Goal: Information Seeking & Learning: Learn about a topic

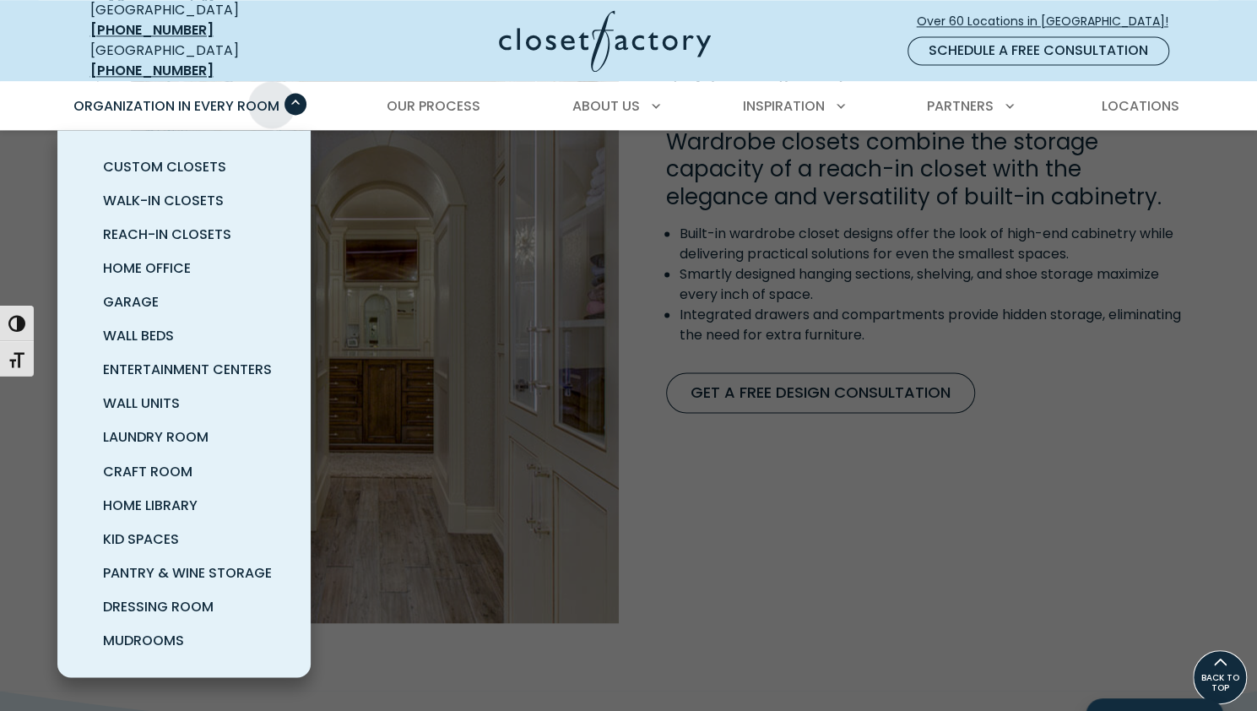
click at [272, 96] on span "Organization in Every Room" at bounding box center [176, 105] width 206 height 19
click at [165, 96] on span "Organization in Every Room" at bounding box center [176, 105] width 206 height 19
click at [159, 224] on span "Reach-In Closets" at bounding box center [167, 233] width 128 height 19
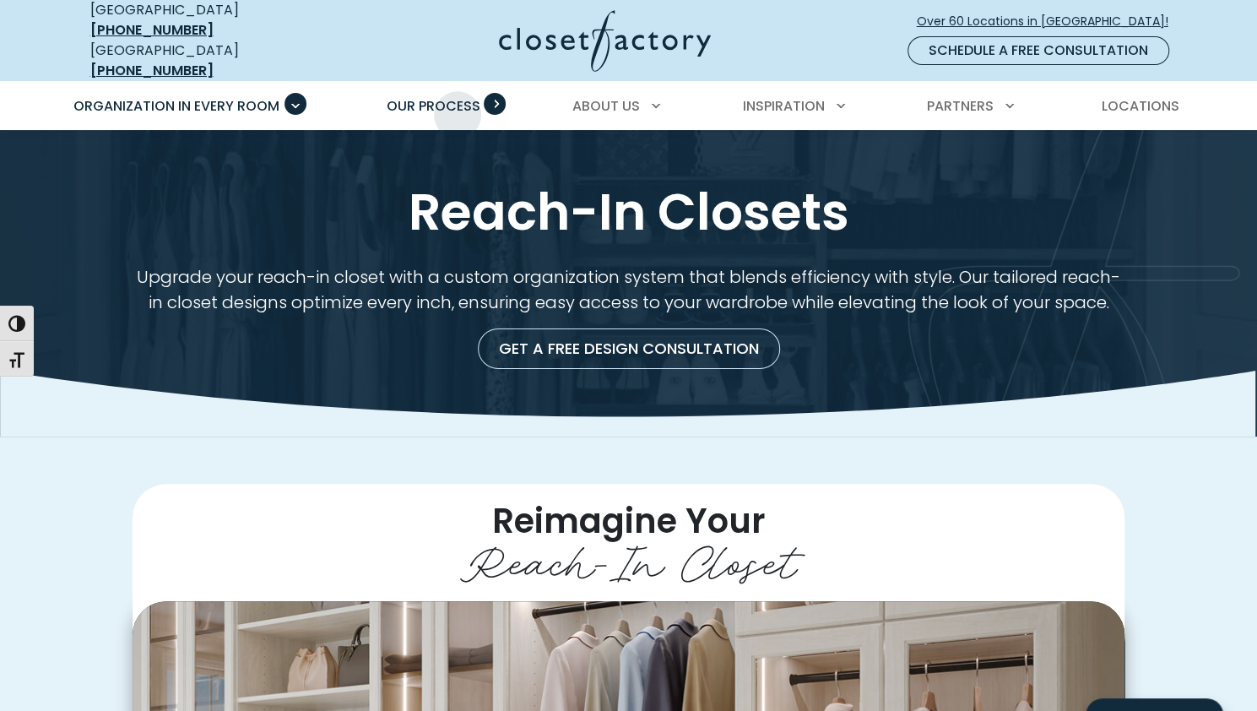
click at [457, 101] on span "Our Process" at bounding box center [433, 105] width 94 height 19
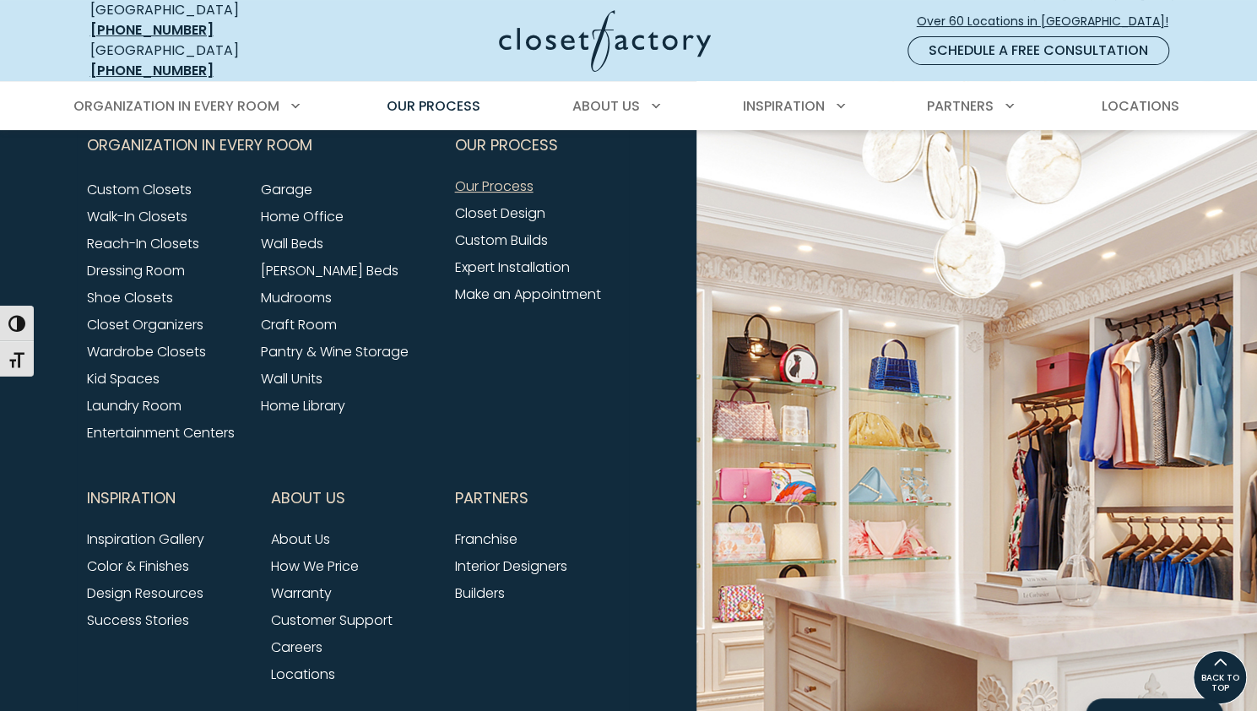
scroll to position [3958, 0]
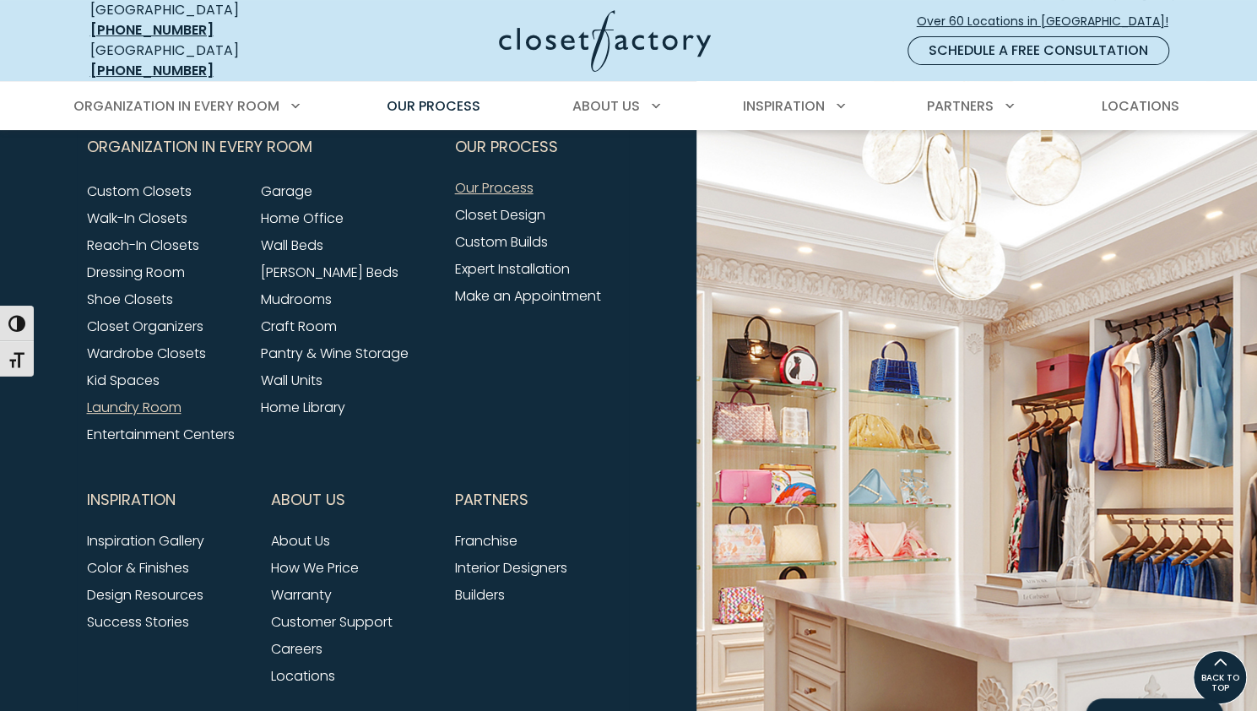
click at [154, 397] on link "Laundry Room" at bounding box center [134, 406] width 95 height 19
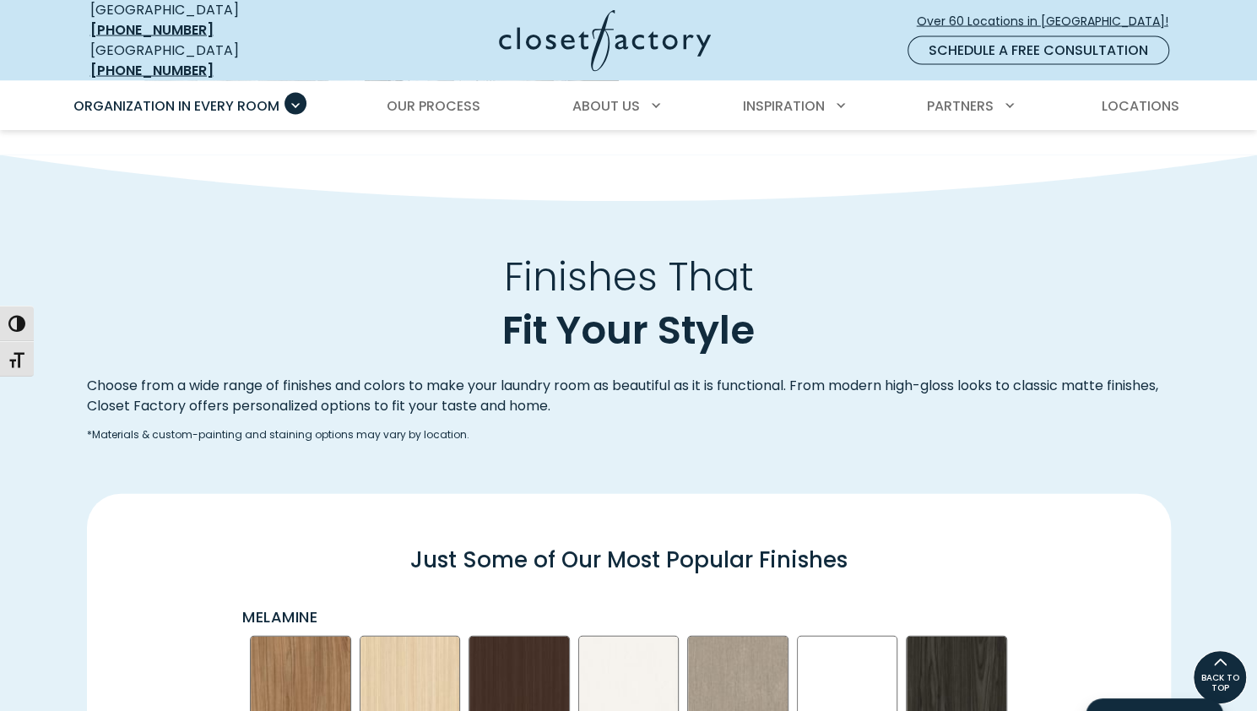
scroll to position [1872, 0]
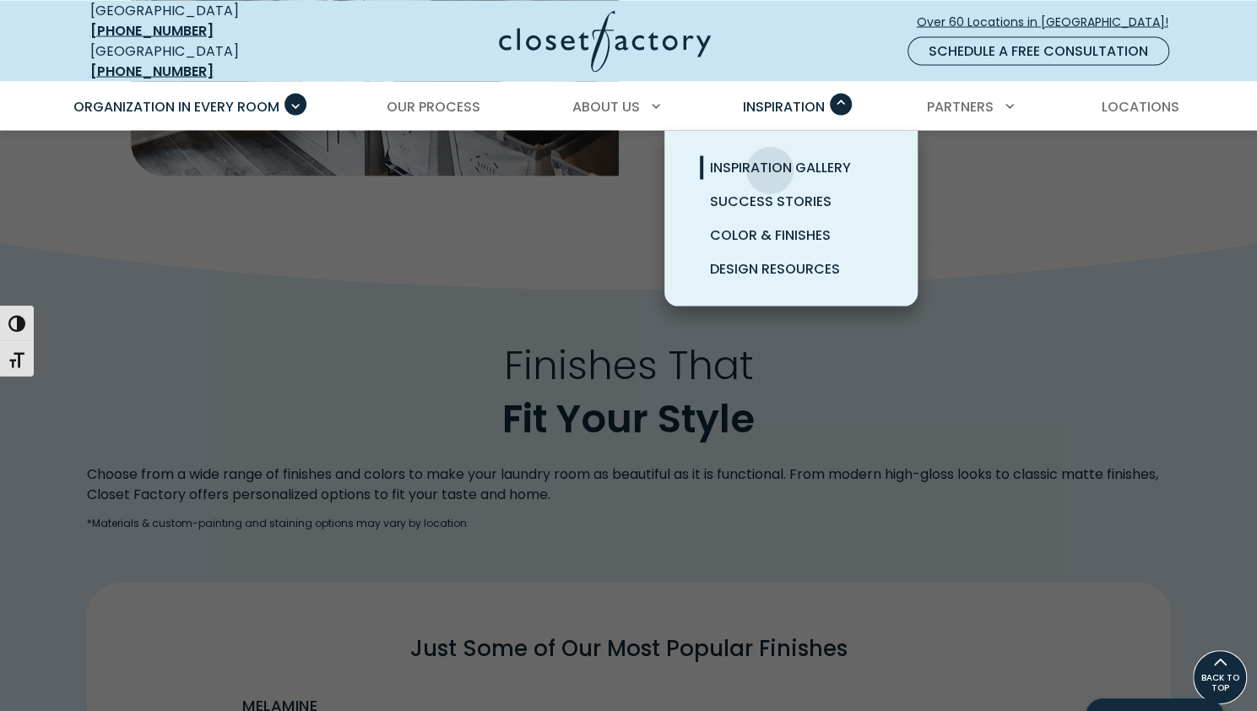
click at [770, 157] on span "Inspiration Gallery" at bounding box center [780, 166] width 141 height 19
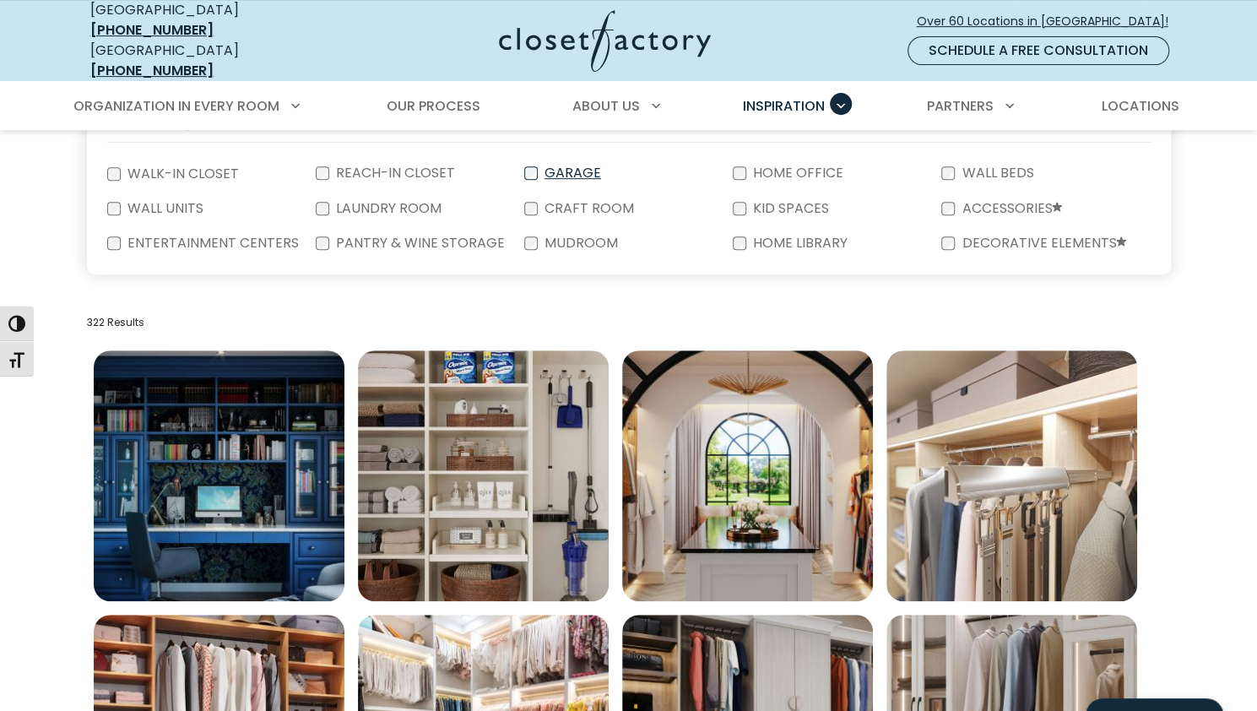
scroll to position [365, 0]
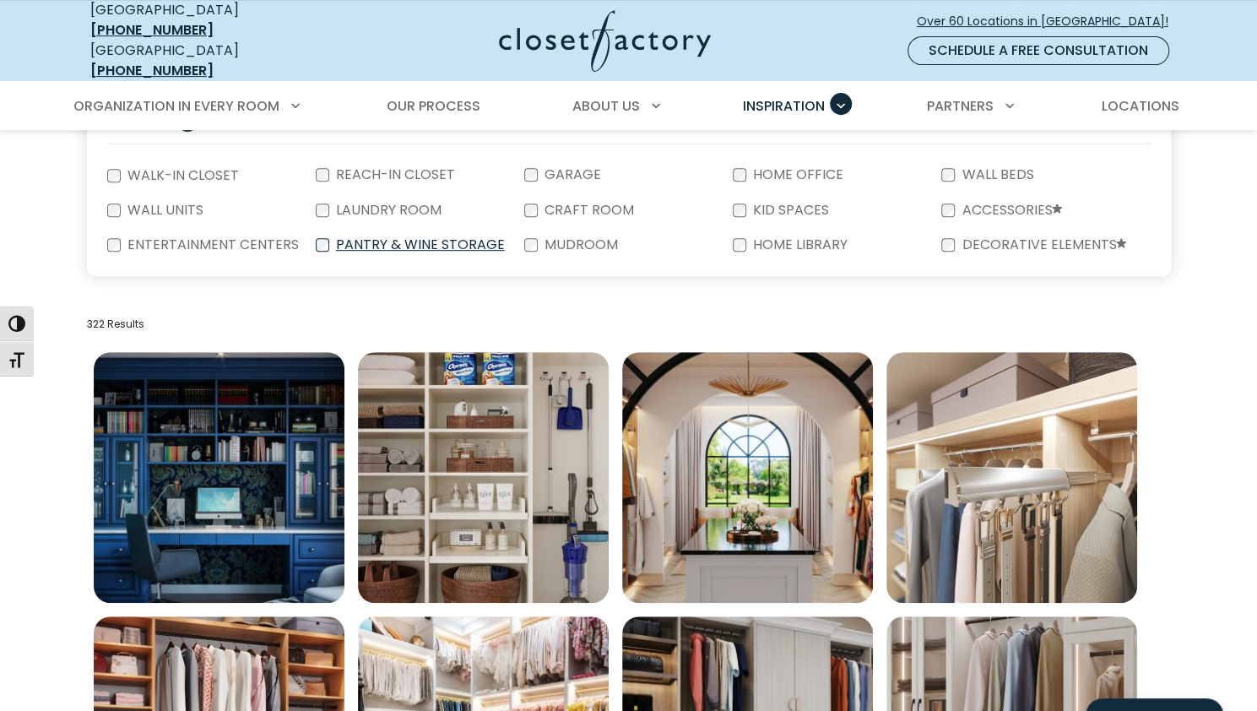
click at [330, 238] on label "Pantry & Wine Storage" at bounding box center [418, 245] width 179 height 14
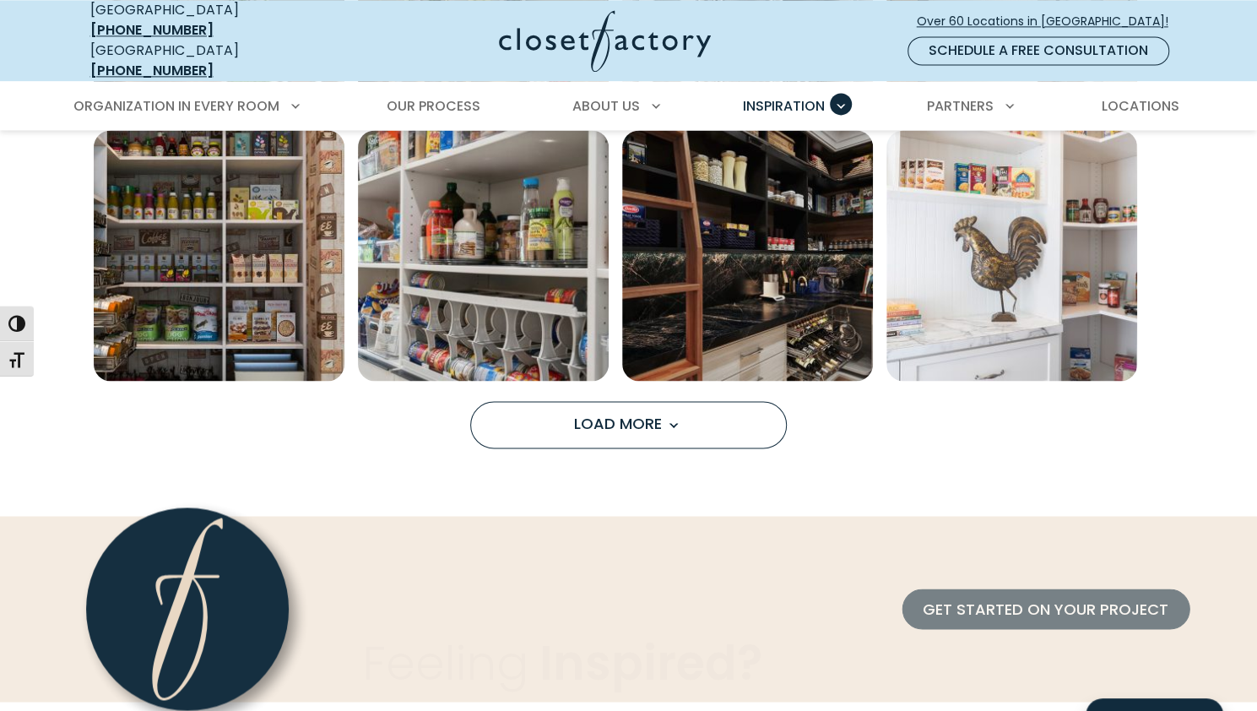
scroll to position [1393, 0]
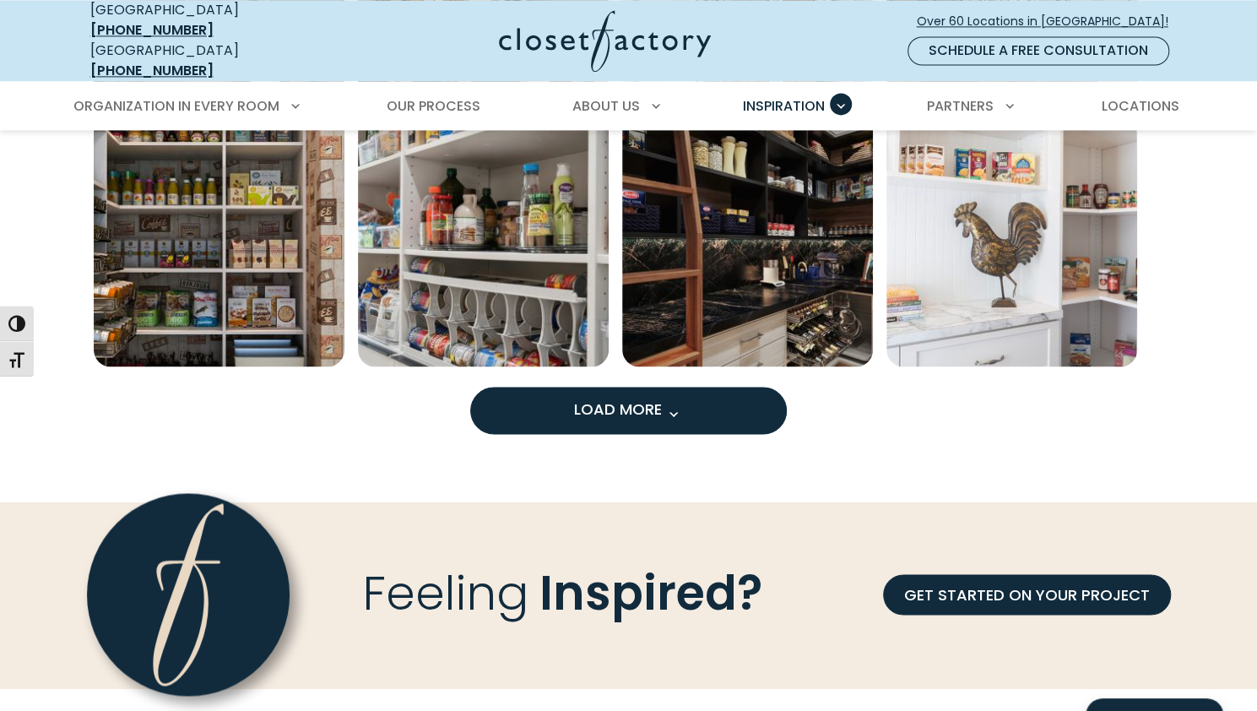
click at [699, 386] on button "Load More" at bounding box center [628, 409] width 316 height 47
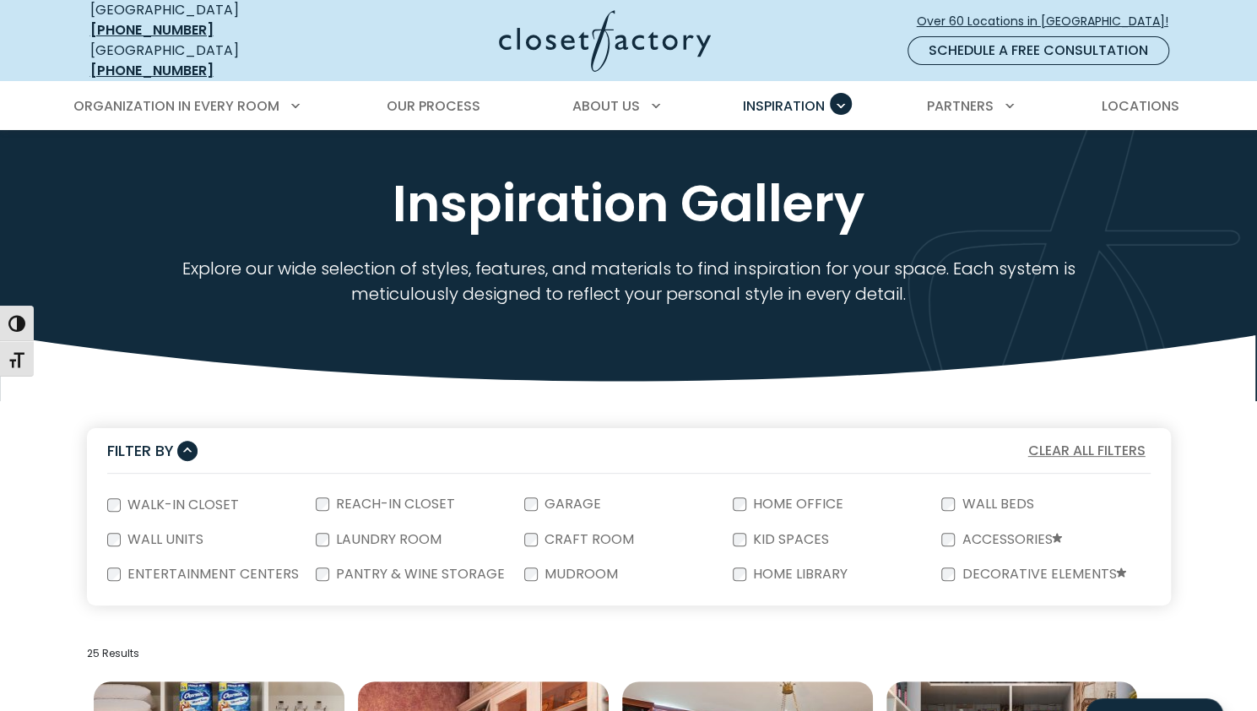
scroll to position [0, 0]
